Goal: Task Accomplishment & Management: Complete application form

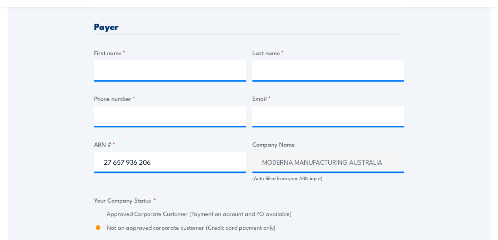
click at [180, 159] on input "27 657 936 206" at bounding box center [170, 162] width 152 height 20
click at [181, 159] on input "27 657 936 206" at bounding box center [170, 162] width 152 height 20
type input "67162790632"
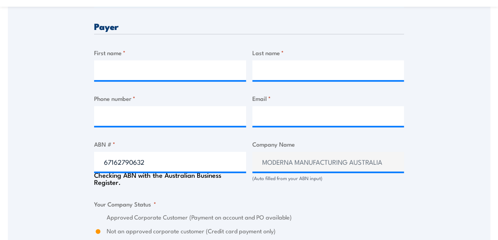
type input "CHEF FRESH PTY LTD"
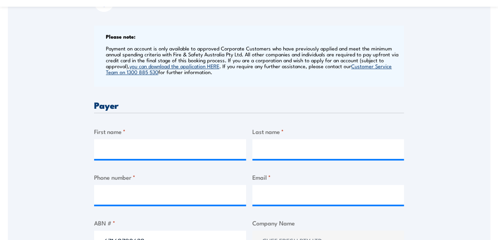
scroll to position [433, 0]
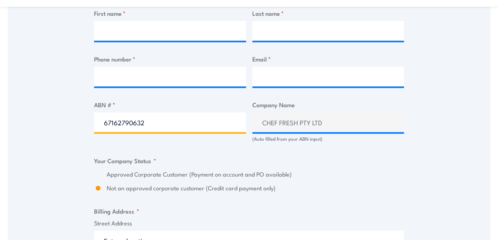
click at [154, 120] on input "67162790632" at bounding box center [170, 122] width 152 height 20
paste input "27 657 936 206"
type input "27 657 936 206"
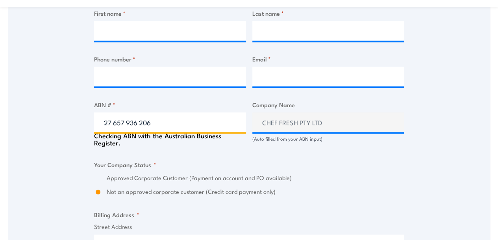
type input "MODERNA MANUFACTURING AUSTRALIA PTY LTD"
radio input "true"
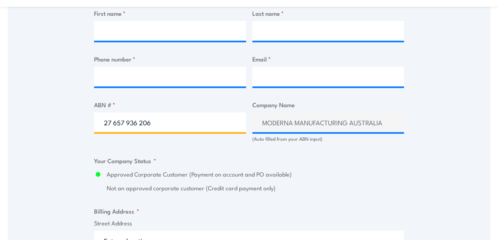
type input "27 657 936 206"
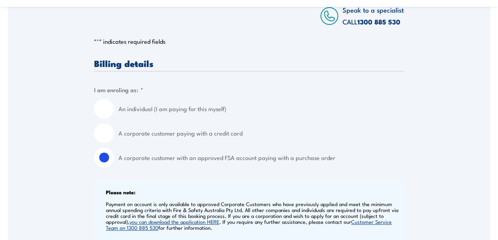
scroll to position [158, 0]
